Goal: Find contact information: Find contact information

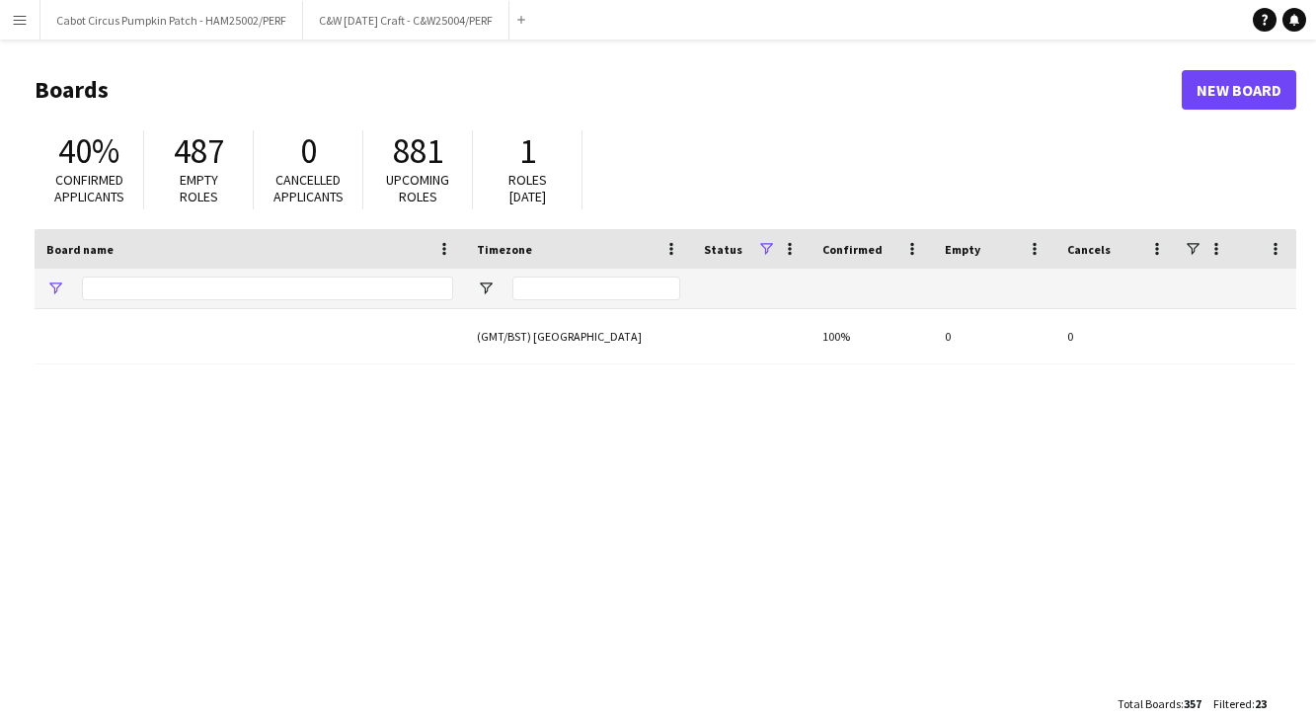
type input "*"
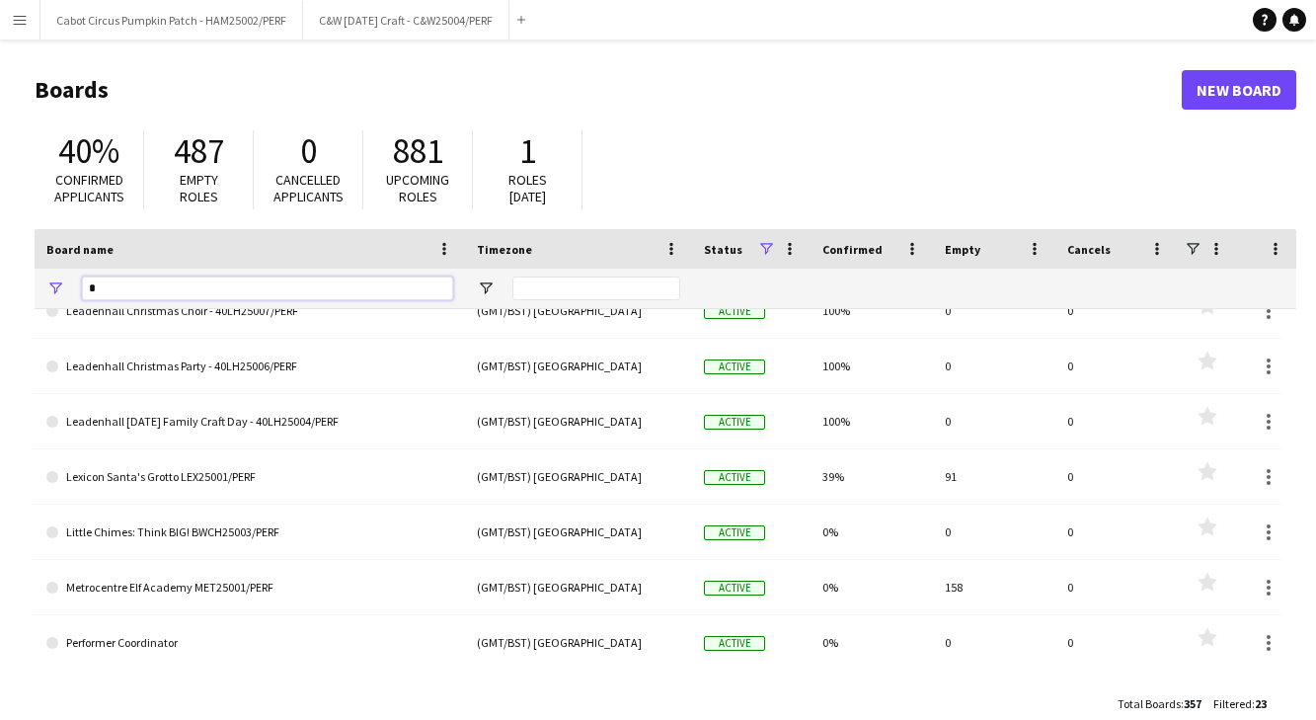
click at [243, 289] on input "*" at bounding box center [267, 288] width 371 height 24
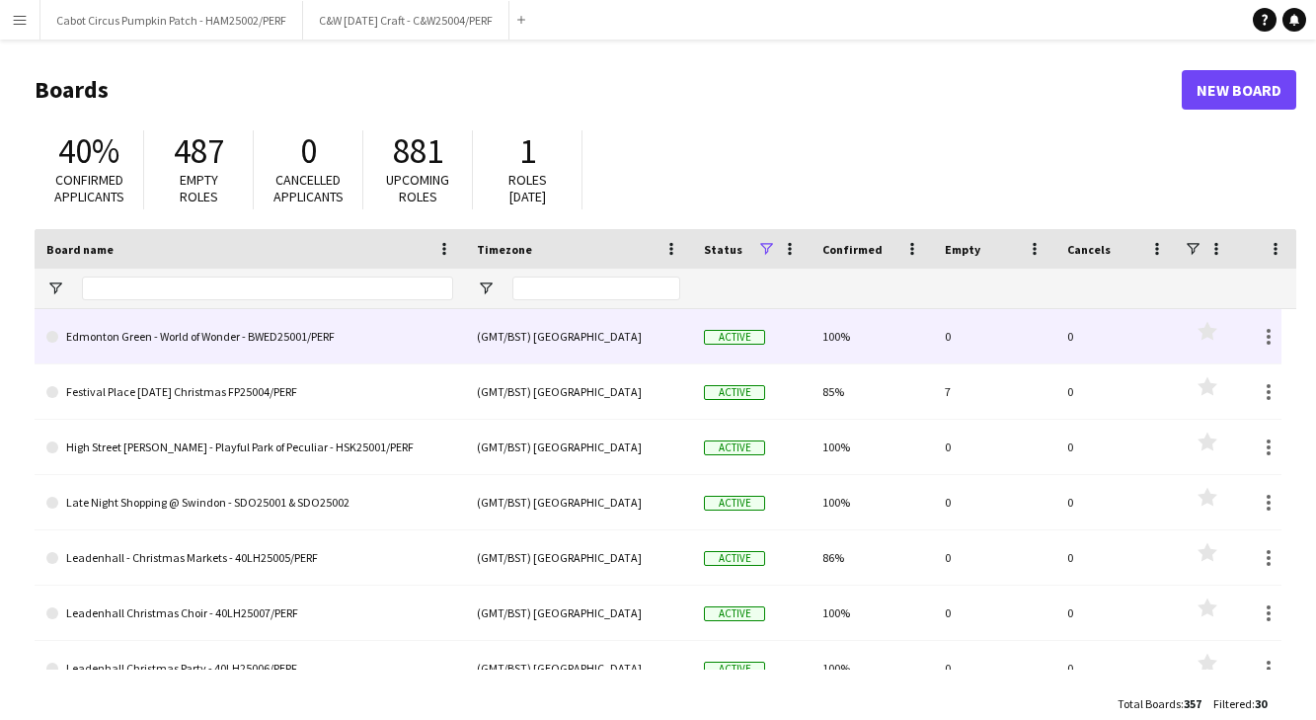
click at [221, 338] on link "Edmonton Green - World of Wonder - BWED25001/PERF" at bounding box center [249, 336] width 407 height 55
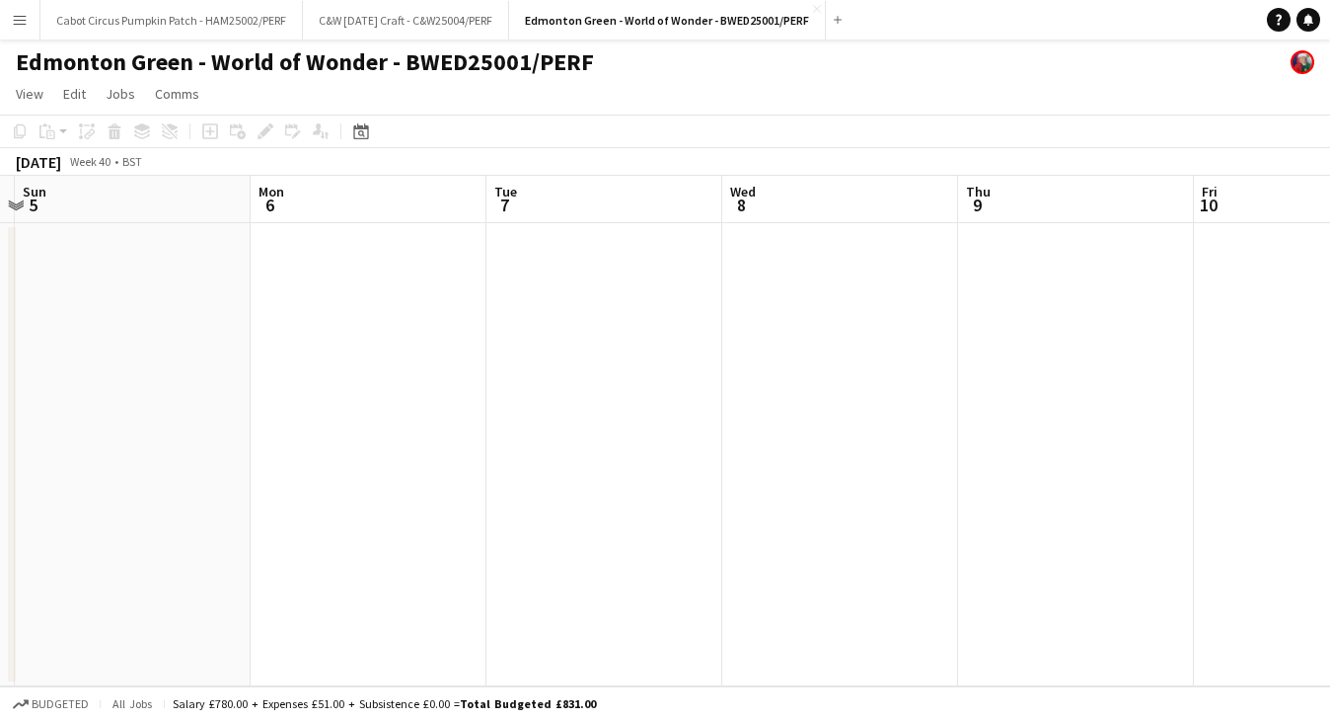
drag, startPoint x: 992, startPoint y: 574, endPoint x: -9, endPoint y: 476, distance: 1005.7
click at [0, 476] on html "Menu Boards Boards Boards All jobs Status Workforce Workforce My Workforce Recr…" at bounding box center [665, 360] width 1330 height 720
drag, startPoint x: 1183, startPoint y: 495, endPoint x: 201, endPoint y: 435, distance: 983.9
click at [201, 435] on app-calendar-viewport "Mon 6 Tue 7 Wed 8 Thu 9 Fri 10 Sat 11 Sun 12 Mon 13 Tue 14 Wed 15 Thu 16" at bounding box center [665, 431] width 1330 height 510
drag, startPoint x: 1019, startPoint y: 483, endPoint x: -7, endPoint y: 426, distance: 1027.0
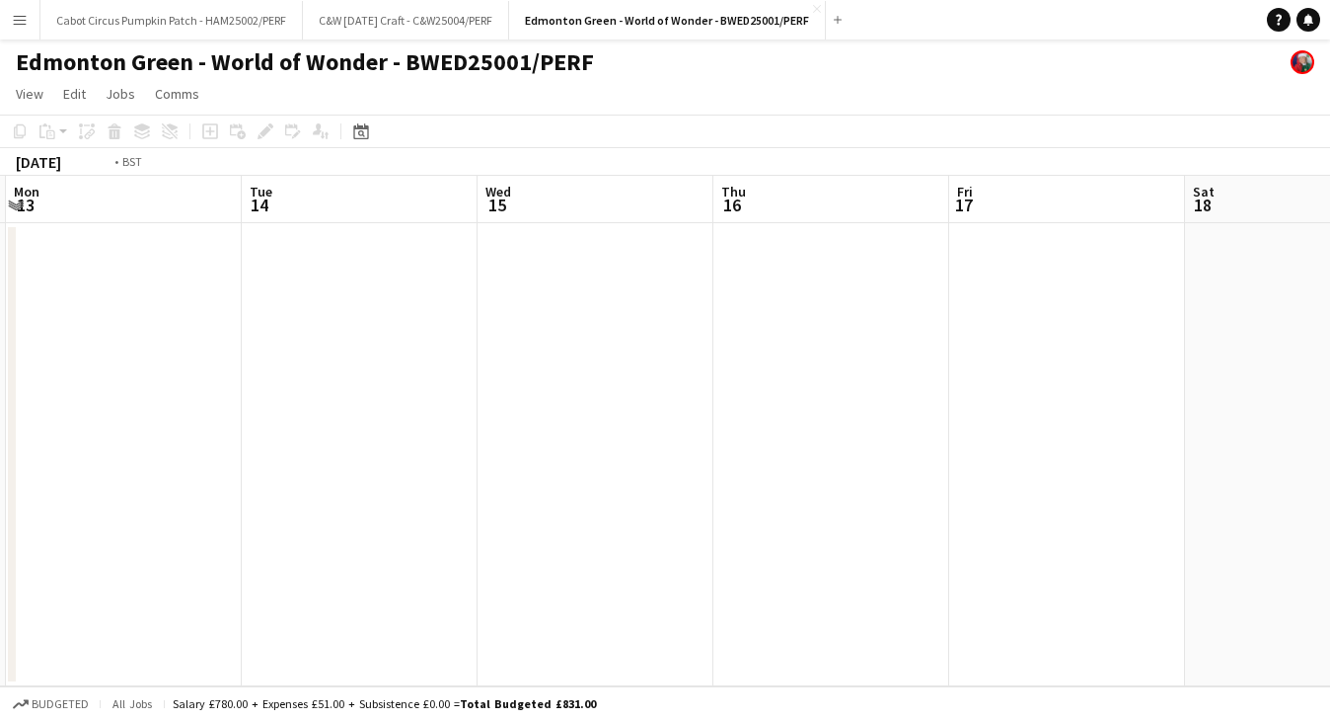
click at [0, 426] on html "Menu Boards Boards Boards All jobs Status Workforce Workforce My Workforce Recr…" at bounding box center [665, 360] width 1330 height 720
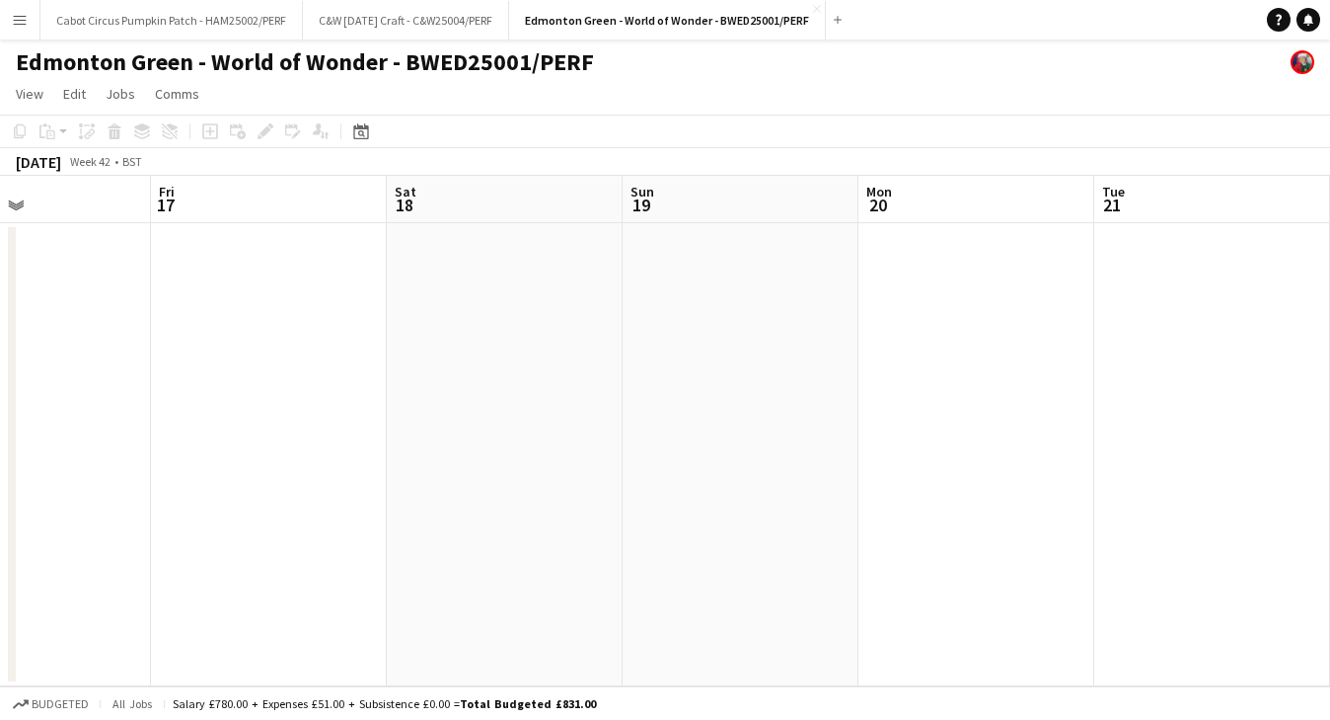
drag, startPoint x: 1062, startPoint y: 410, endPoint x: 372, endPoint y: 397, distance: 690.0
click at [372, 397] on app-calendar-viewport "Mon 13 Tue 14 Wed 15 Thu 16 Fri 17 Sat 18 Sun 19 Mon 20 Tue 21 Wed 22 Thu 23" at bounding box center [665, 431] width 1330 height 510
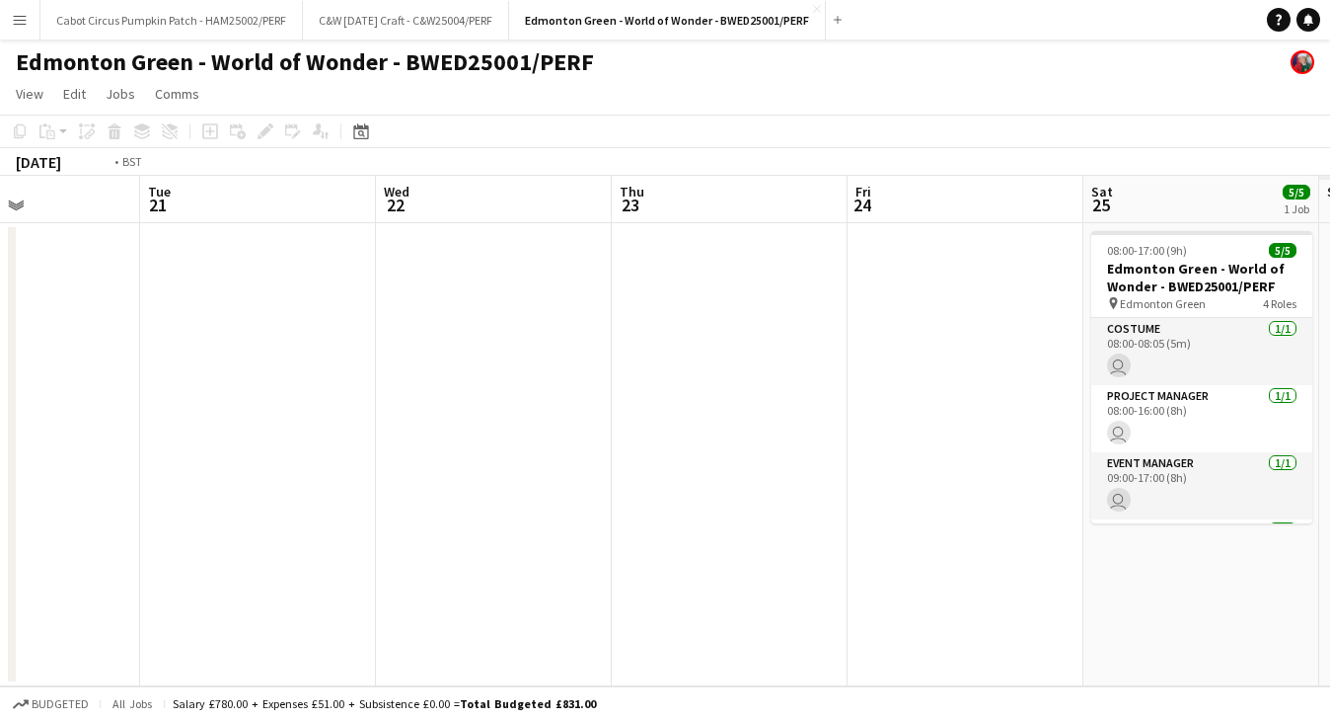
drag, startPoint x: 1124, startPoint y: 480, endPoint x: 175, endPoint y: 397, distance: 953.1
click at [175, 397] on app-calendar-viewport "Fri 17 Sat 18 Sun 19 Mon 20 Tue 21 Wed 22 Thu 23 Fri 24 Sat 25 5/5 1 Job Sun 26…" at bounding box center [665, 431] width 1330 height 510
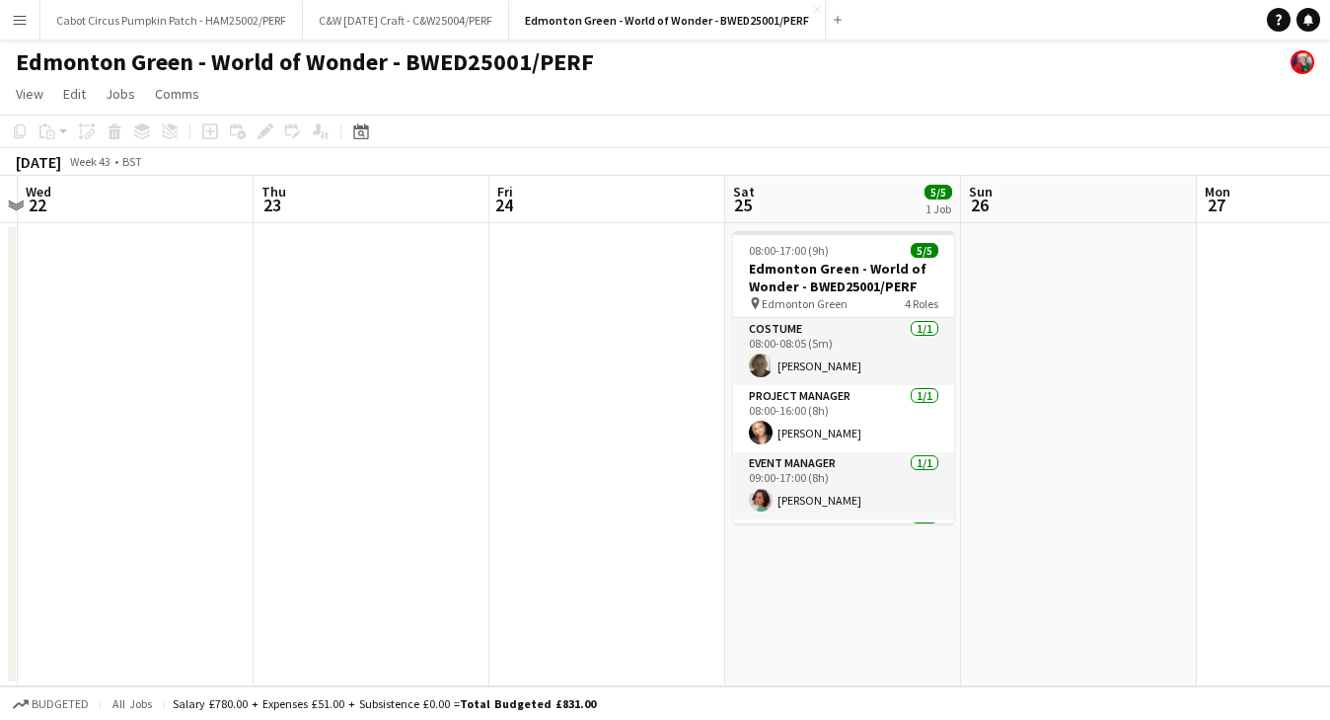
drag, startPoint x: 479, startPoint y: 430, endPoint x: 270, endPoint y: 416, distance: 208.8
click at [270, 416] on app-calendar-viewport "Sun 19 Mon 20 Tue 21 Wed 22 Thu 23 Fri 24 Sat 25 5/5 1 Job Sun 26 Mon 27 Tue 28…" at bounding box center [665, 431] width 1330 height 510
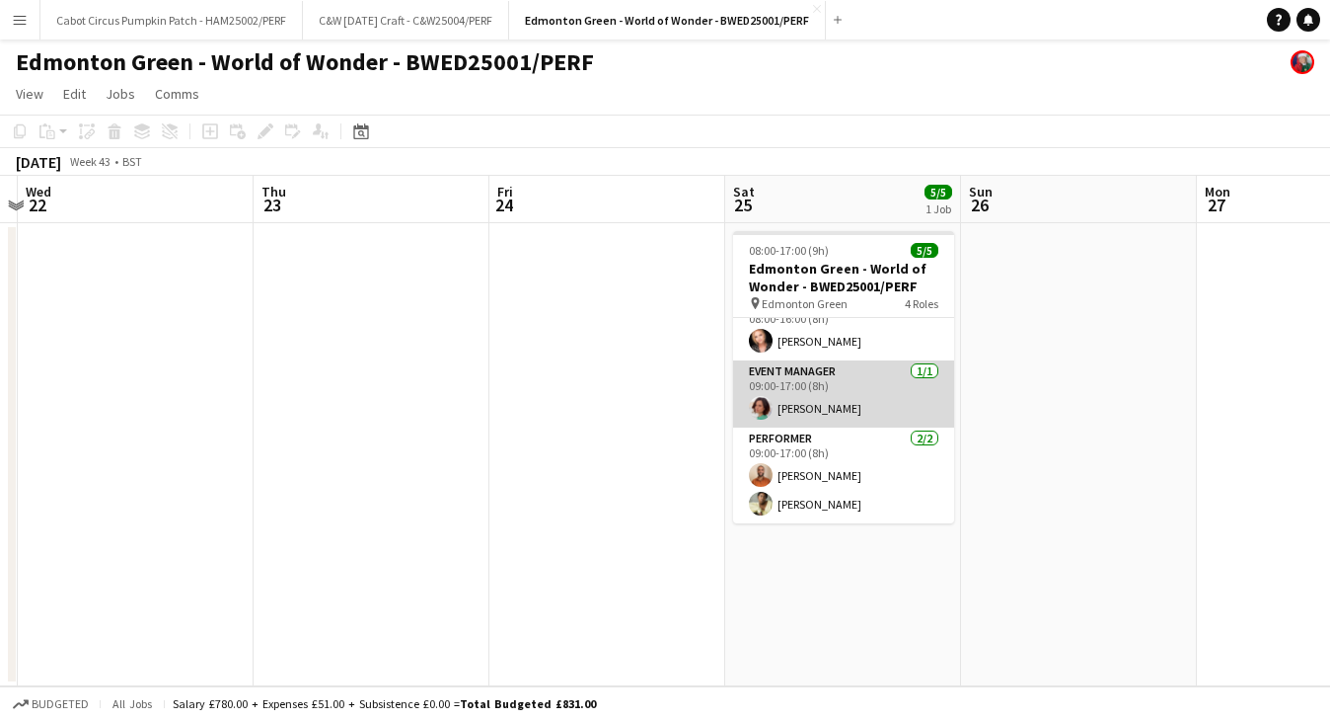
click at [844, 410] on app-card-role "Event Manager [DATE] 09:00-17:00 (8h) [PERSON_NAME]" at bounding box center [843, 393] width 221 height 67
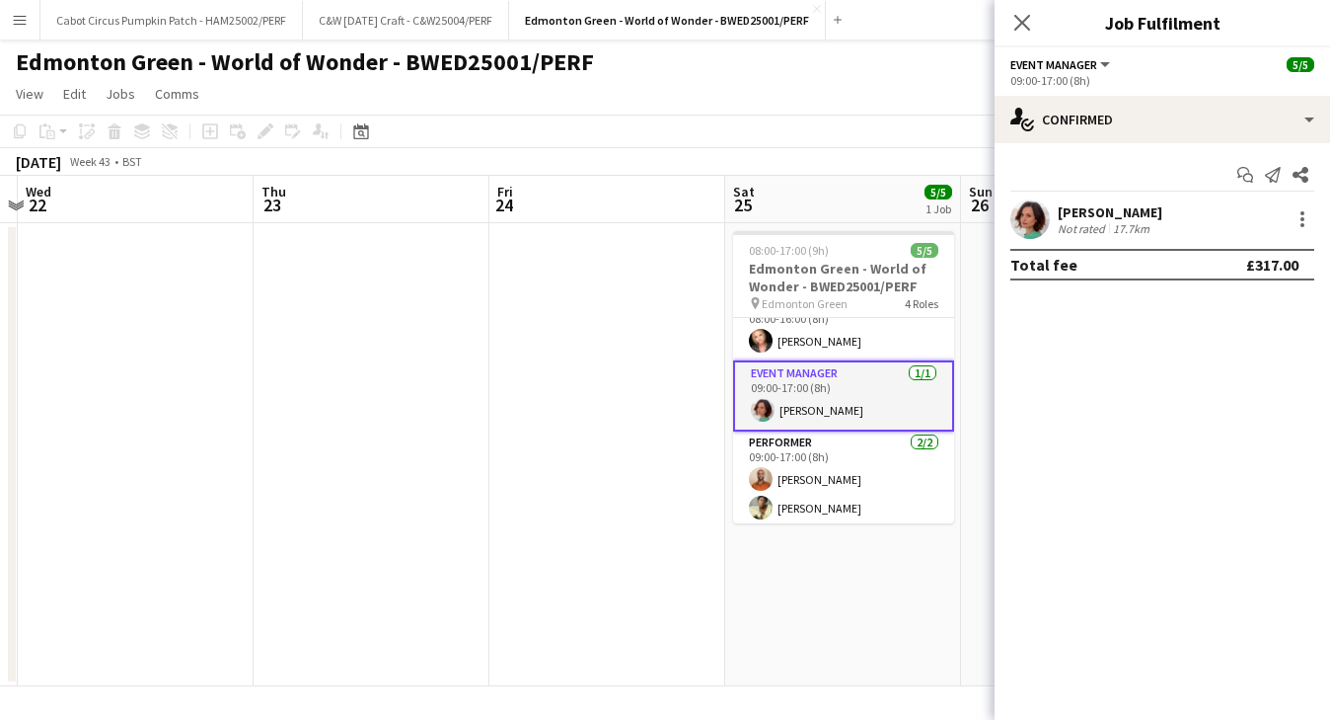
click at [1110, 218] on div "[PERSON_NAME]" at bounding box center [1110, 212] width 105 height 18
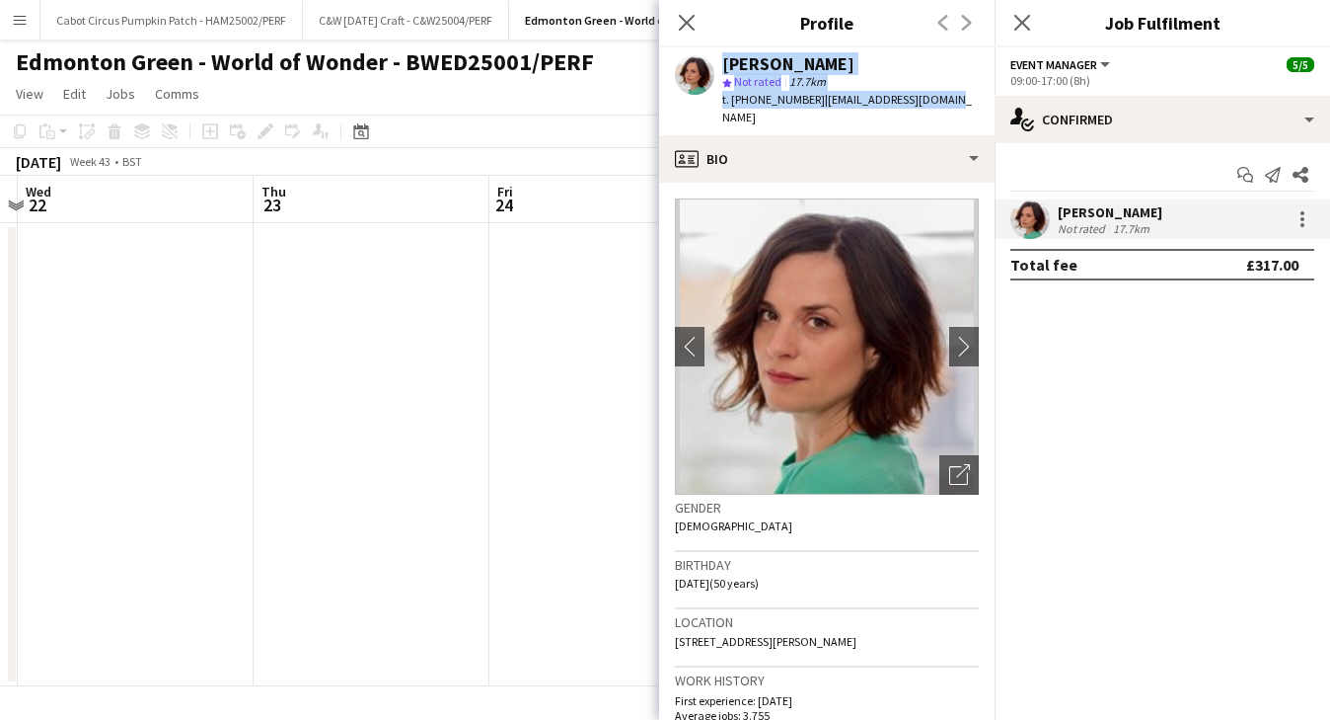
drag, startPoint x: 941, startPoint y: 98, endPoint x: 717, endPoint y: 69, distance: 225.9
click at [717, 69] on div "[PERSON_NAME] star Not rated 17.7km t. [PHONE_NUMBER] | [EMAIL_ADDRESS][DOMAIN_…" at bounding box center [827, 91] width 336 height 88
copy div "[PERSON_NAME] star Not rated 17.7km t. [PHONE_NUMBER] | [EMAIL_ADDRESS][DOMAIN_…"
click at [1147, 389] on mat-expansion-panel "check Confirmed Start chat Send notification Share [PERSON_NAME] Not rated 17.7…" at bounding box center [1163, 431] width 336 height 576
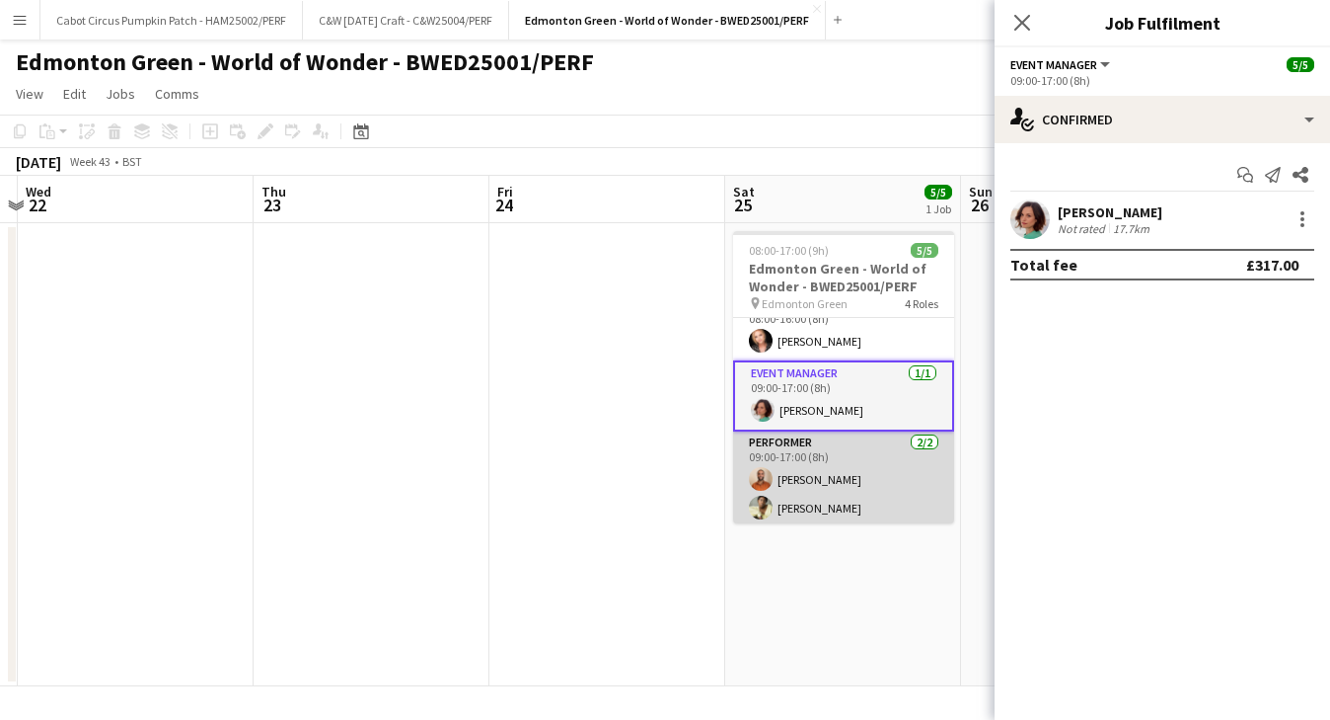
click at [835, 479] on app-card-role "Performer [DATE] 09:00-17:00 (8h) [PERSON_NAME] [PERSON_NAME]" at bounding box center [843, 479] width 221 height 96
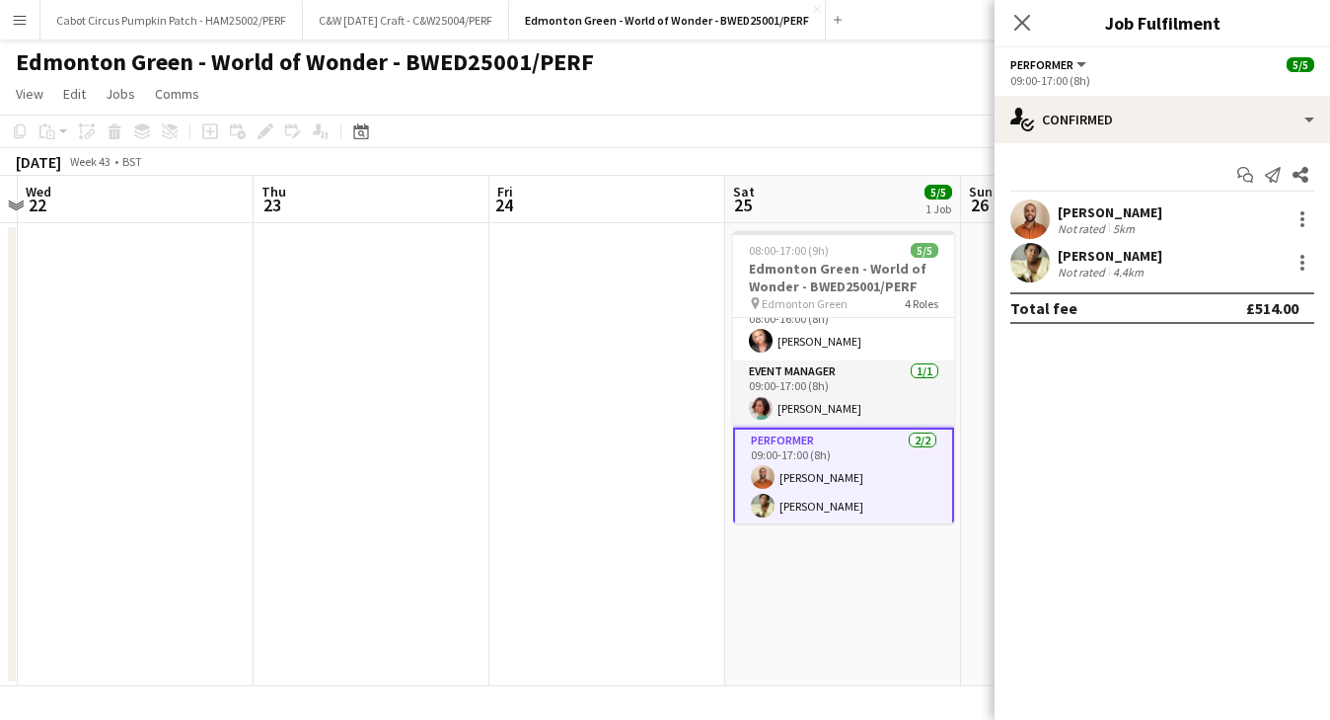
click at [1115, 214] on div "[PERSON_NAME]" at bounding box center [1110, 212] width 105 height 18
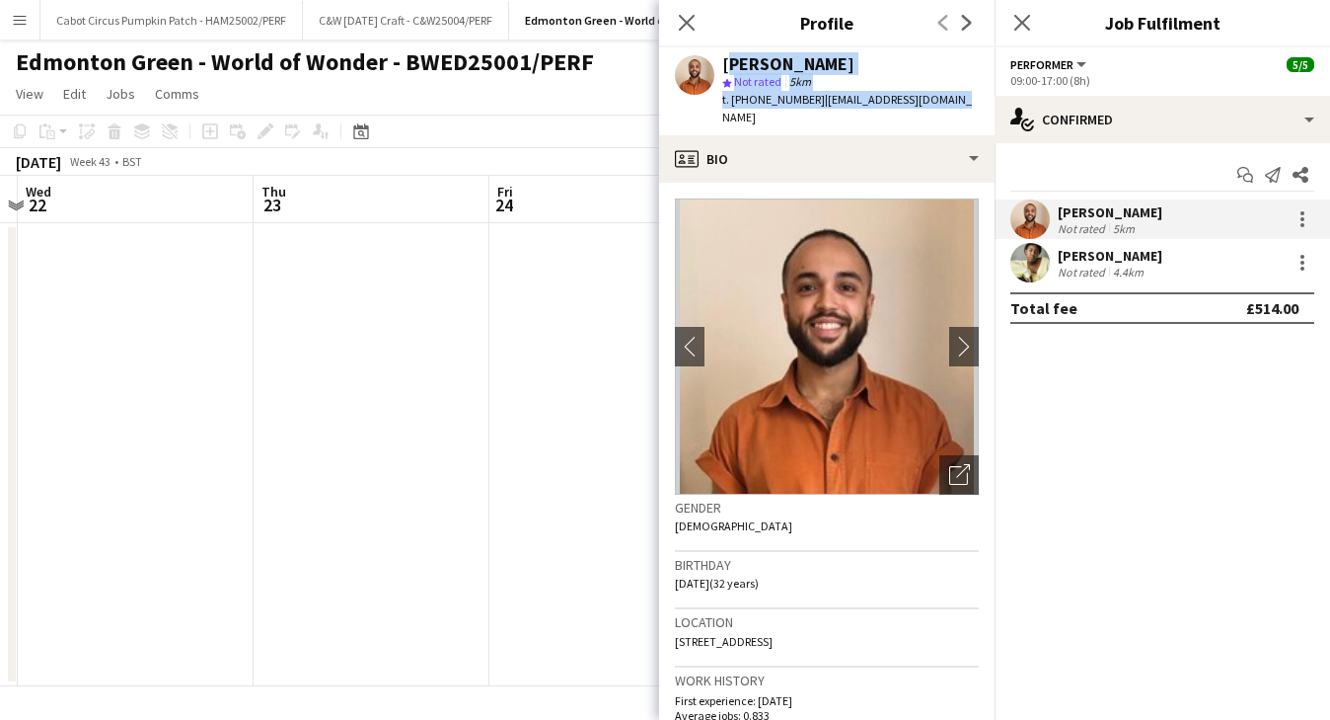
drag, startPoint x: 956, startPoint y: 103, endPoint x: 720, endPoint y: 60, distance: 240.7
click at [720, 60] on app-profile-header "[PERSON_NAME] star Not rated 5km t. [PHONE_NUMBER] | [EMAIL_ADDRESS][DOMAIN_NAM…" at bounding box center [827, 91] width 336 height 88
copy div "[PERSON_NAME] star Not rated 5km t. [PHONE_NUMBER] | [EMAIL_ADDRESS][DOMAIN_NAM…"
click at [1115, 267] on div "4.4km" at bounding box center [1128, 272] width 38 height 15
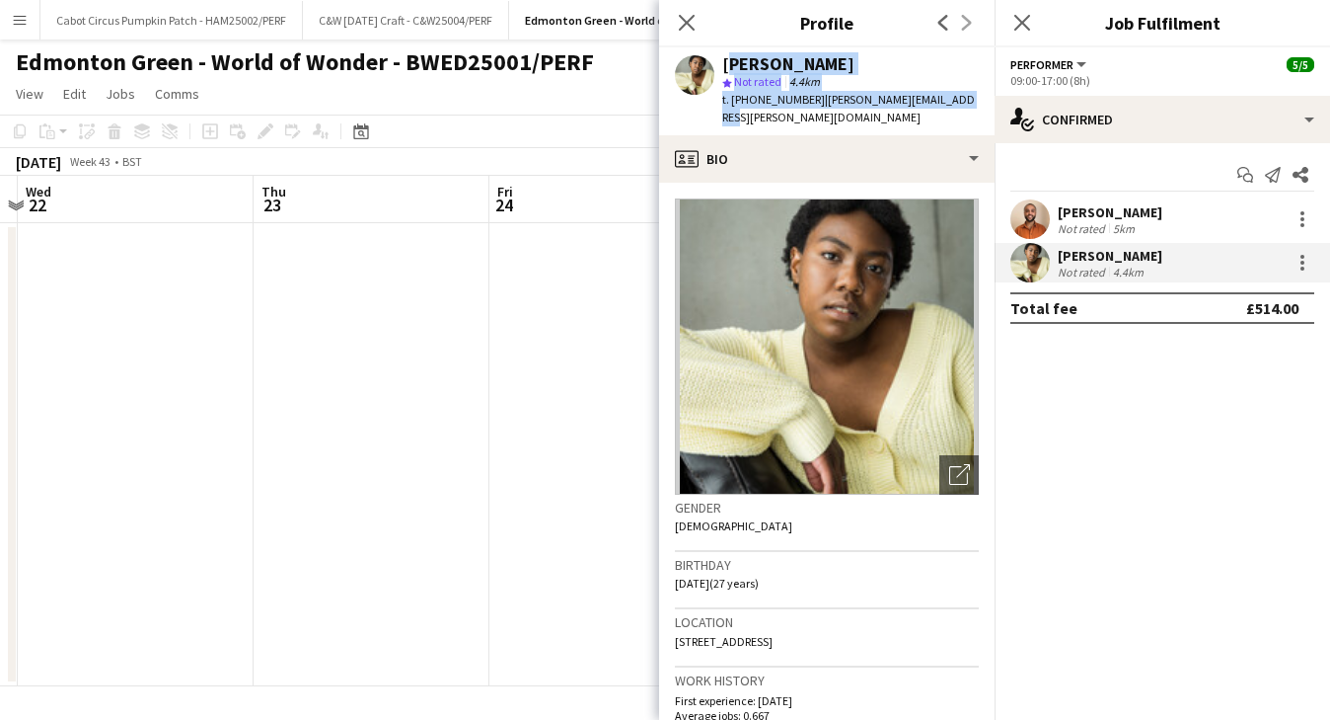
drag, startPoint x: 965, startPoint y: 100, endPoint x: 724, endPoint y: 62, distance: 243.7
click at [724, 62] on div "[PERSON_NAME] star Not rated 4.4km t. [PHONE_NUMBER] | [PERSON_NAME][EMAIL_ADDR…" at bounding box center [827, 91] width 336 height 88
copy div "[PERSON_NAME] star Not rated 4.4km t. [PHONE_NUMBER] | [PERSON_NAME][EMAIL_ADDR…"
